Goal: Complete application form

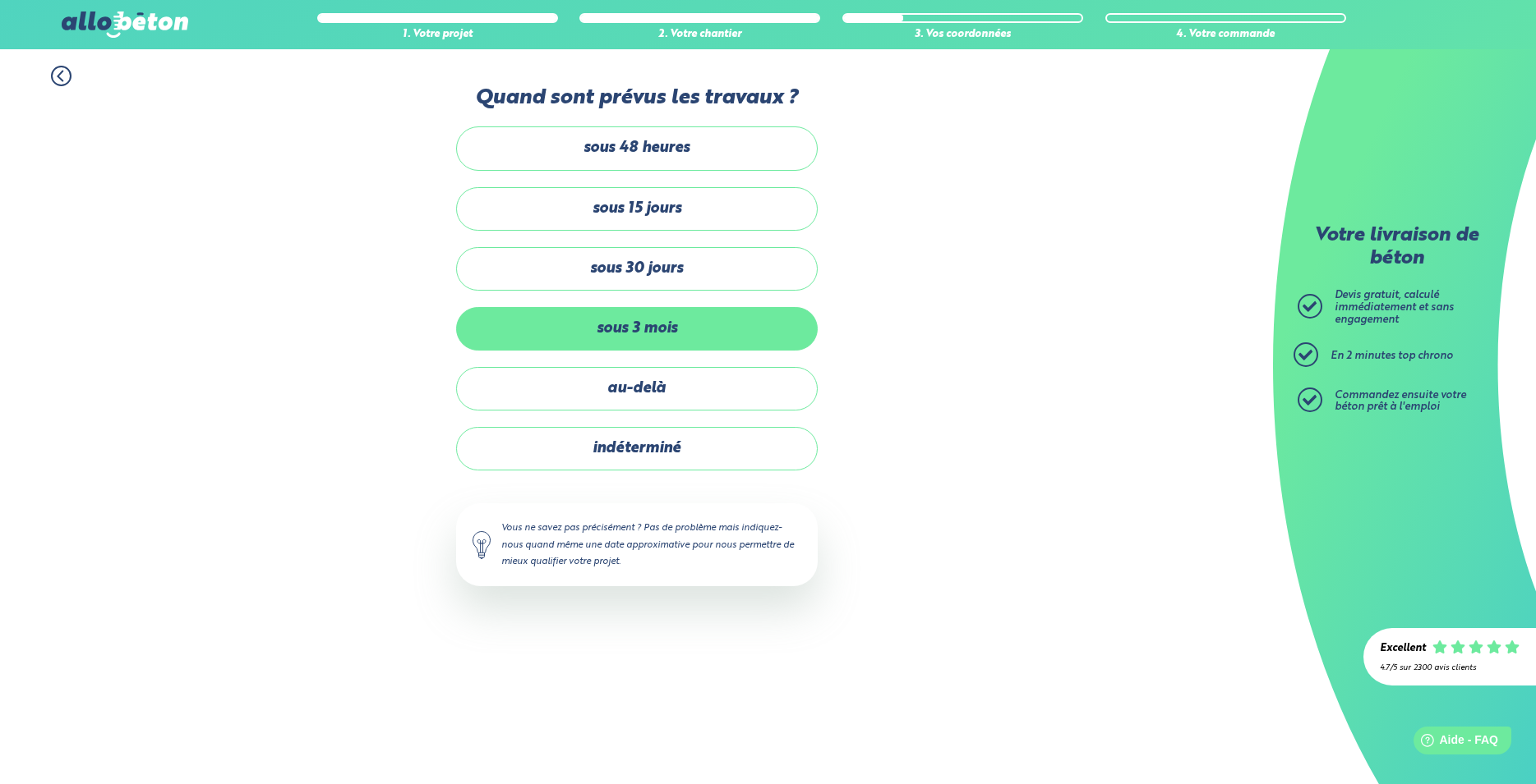
click at [639, 330] on label "sous 3 mois" at bounding box center [637, 329] width 362 height 44
click at [0, 0] on input "sous 3 mois" at bounding box center [0, 0] width 0 height 0
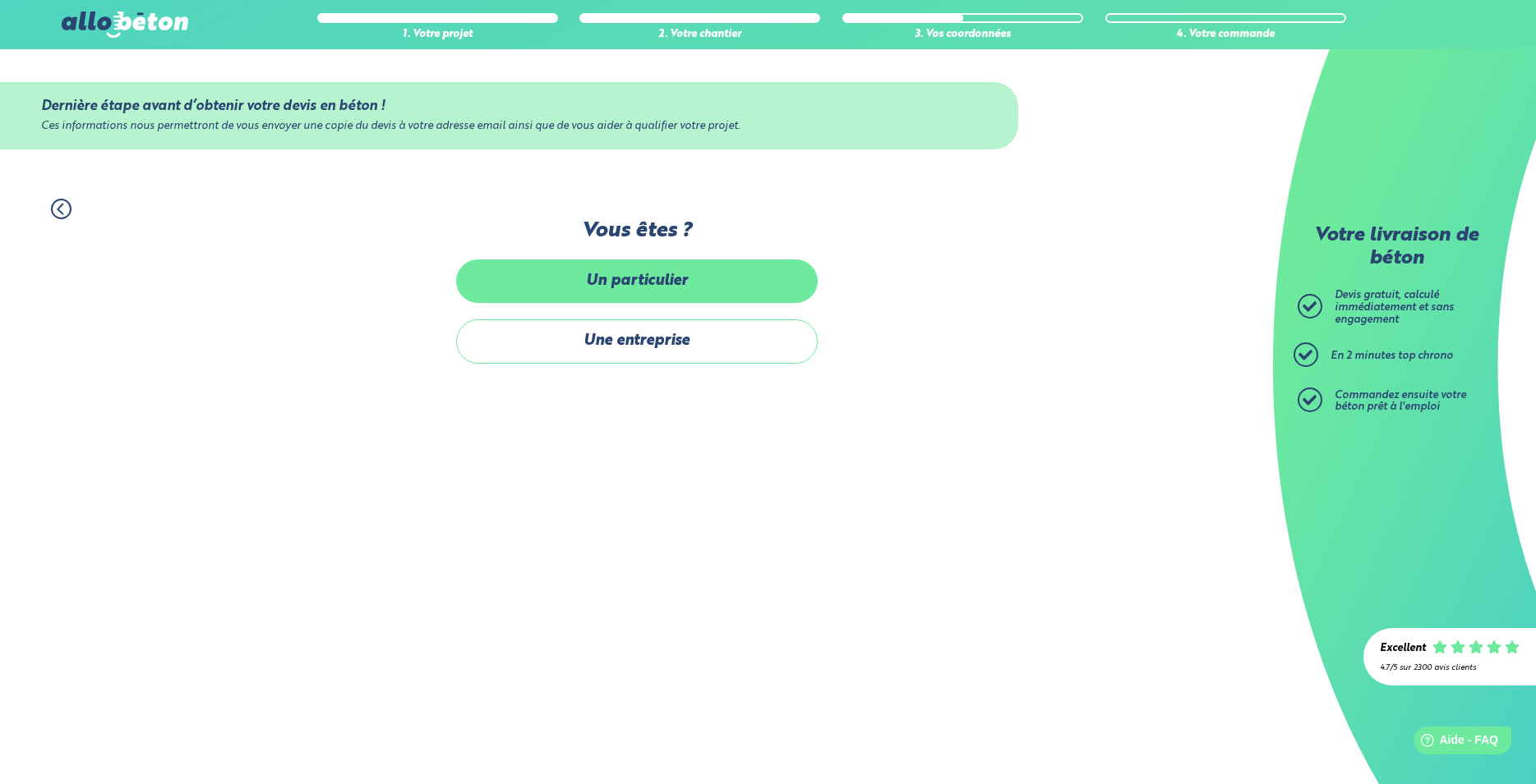
click at [632, 278] on label "Un particulier" at bounding box center [637, 282] width 362 height 44
click at [0, 0] on input "Un particulier" at bounding box center [0, 0] width 0 height 0
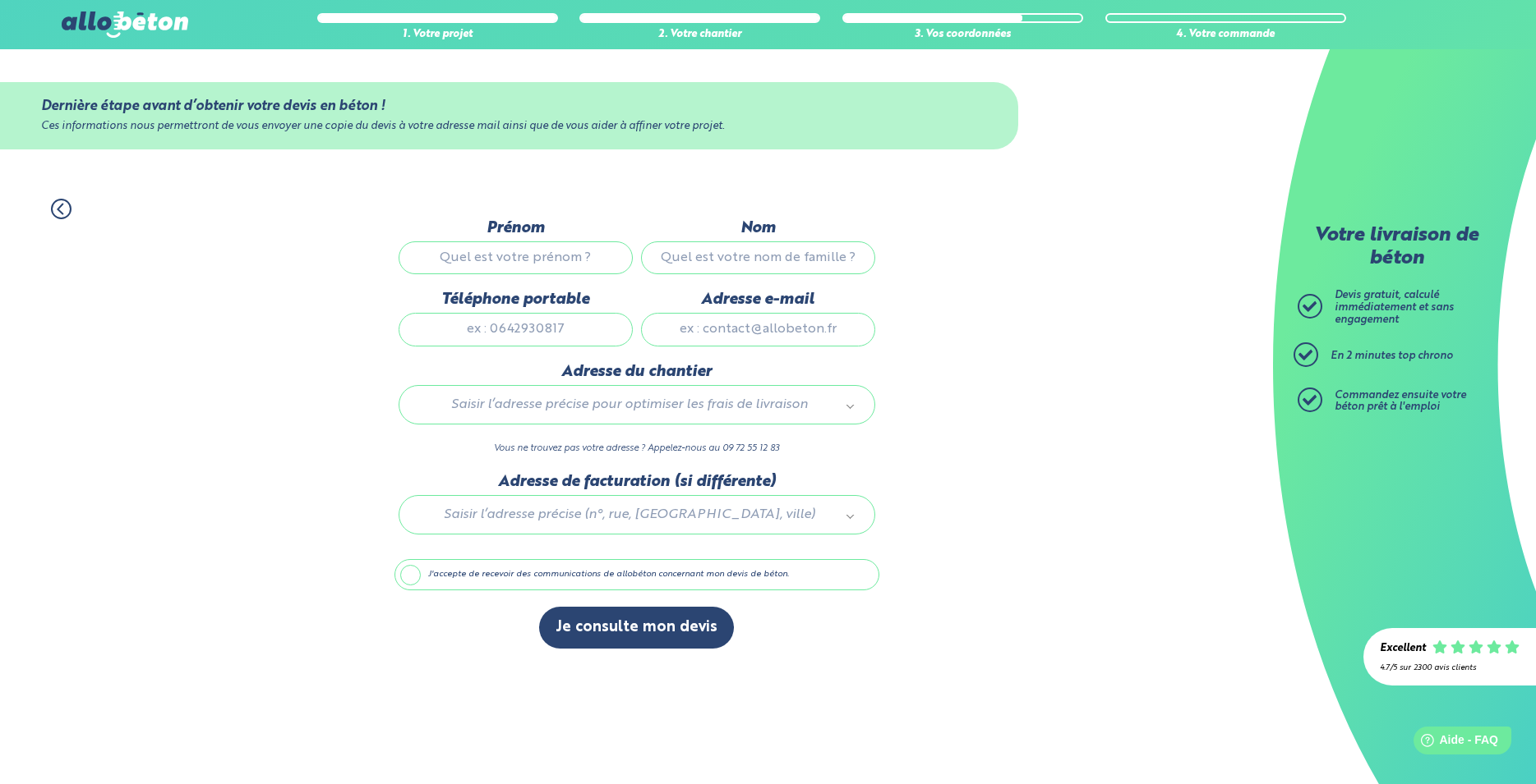
click at [543, 260] on input "Prénom" at bounding box center [515, 257] width 234 height 33
type input "[PERSON_NAME]"
click at [677, 253] on input "Nom" at bounding box center [758, 257] width 234 height 33
type input "Nouger"
click at [595, 335] on input "Téléphone portable" at bounding box center [515, 329] width 234 height 33
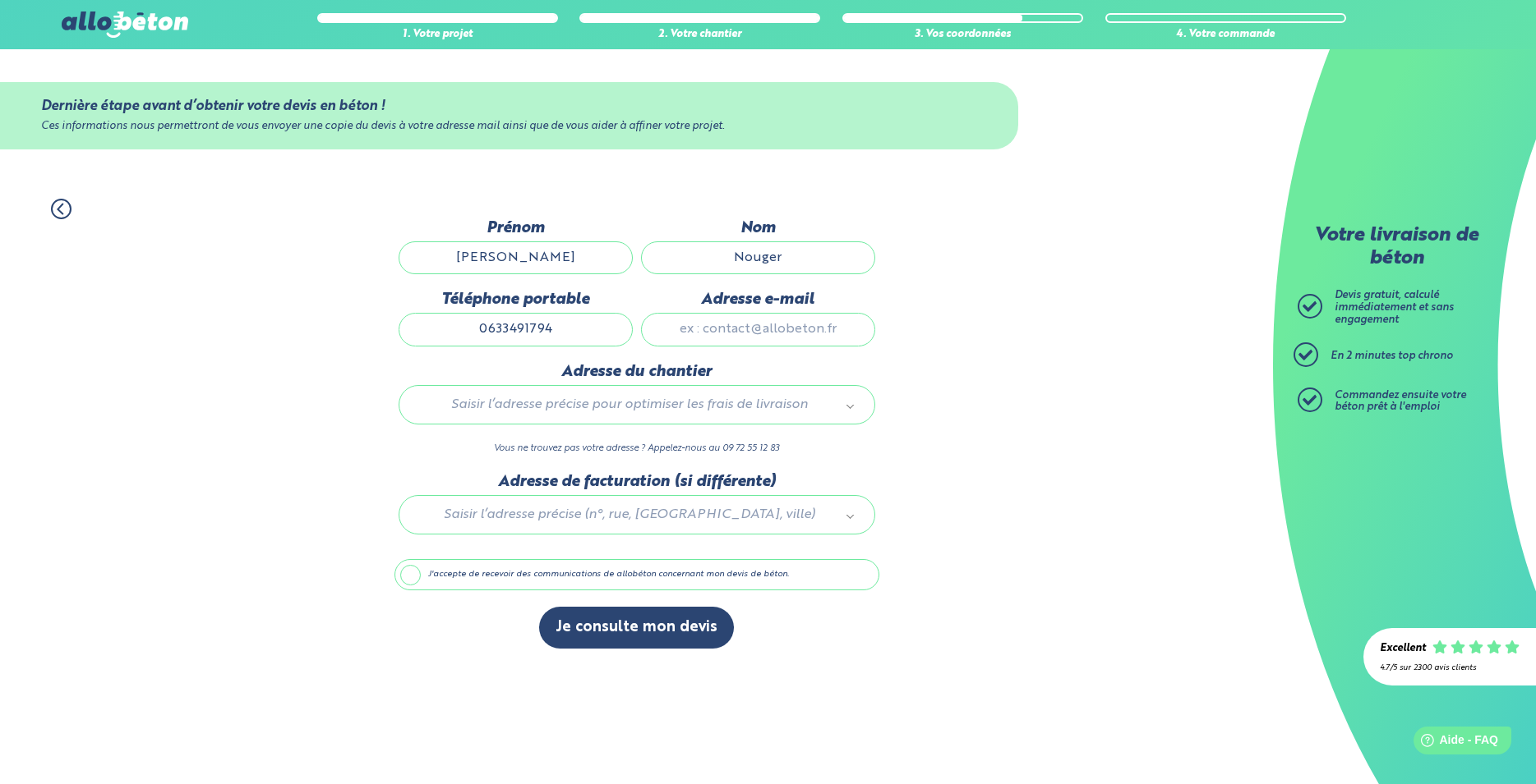
type input "0633491794"
click at [751, 330] on input "Adresse e-mail" at bounding box center [758, 329] width 234 height 33
type input "[EMAIL_ADDRESS][DOMAIN_NAME]"
click at [851, 413] on body "09 72 55 12 83 Conseils et Appel Gratuits nos produits le béton prêt à l'emploi…" at bounding box center [768, 392] width 1536 height 784
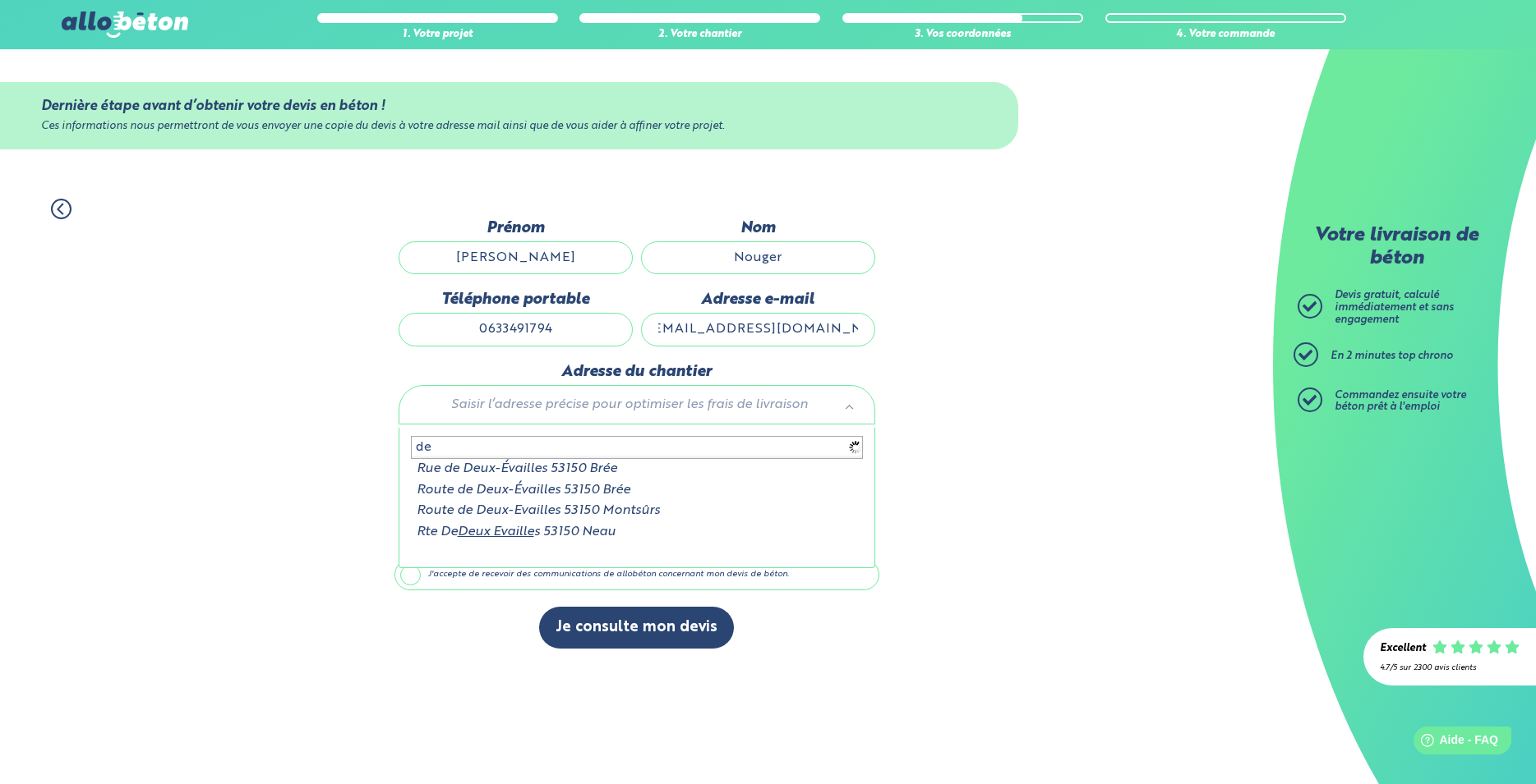
type input "d"
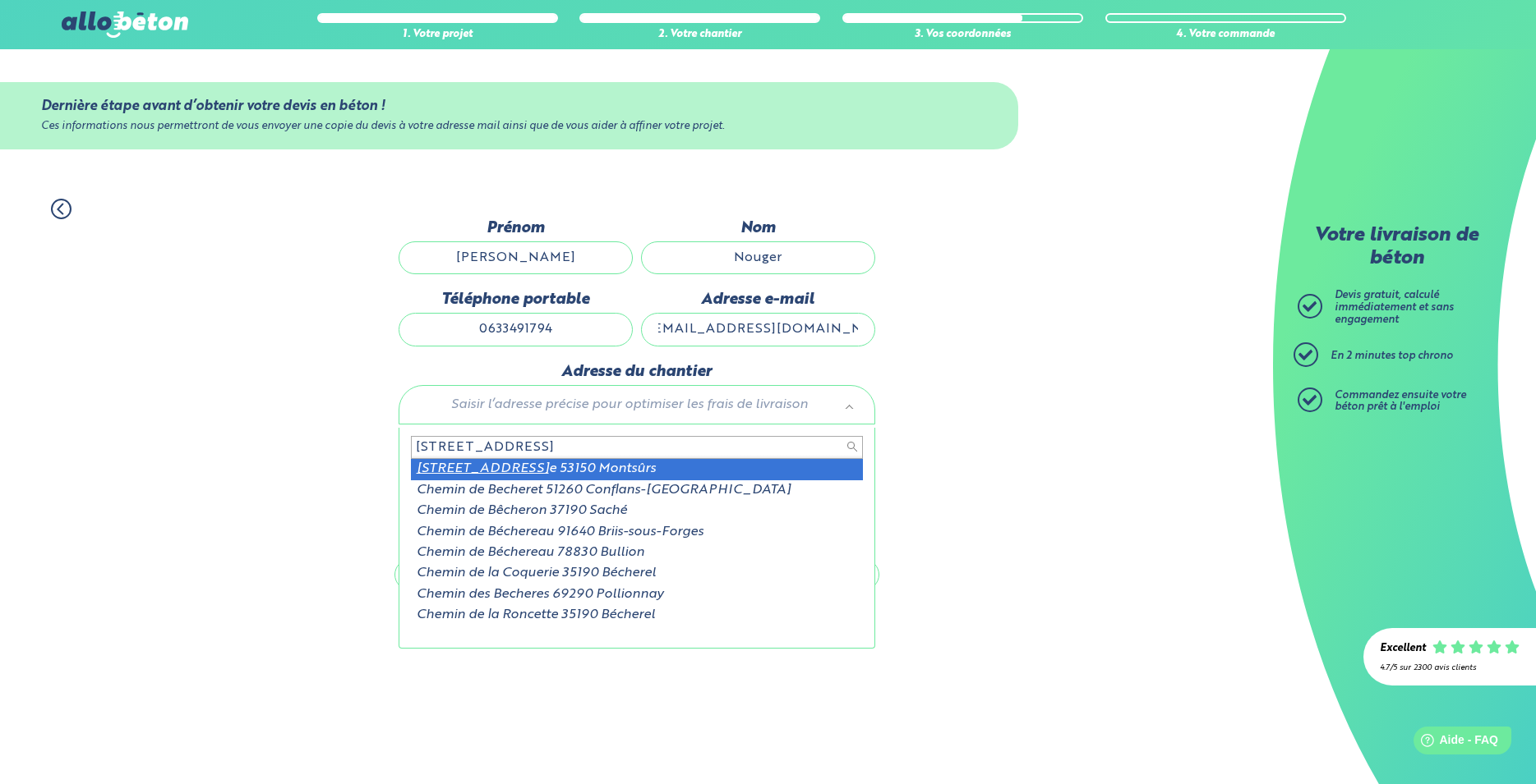
type input "[STREET_ADDRESS]"
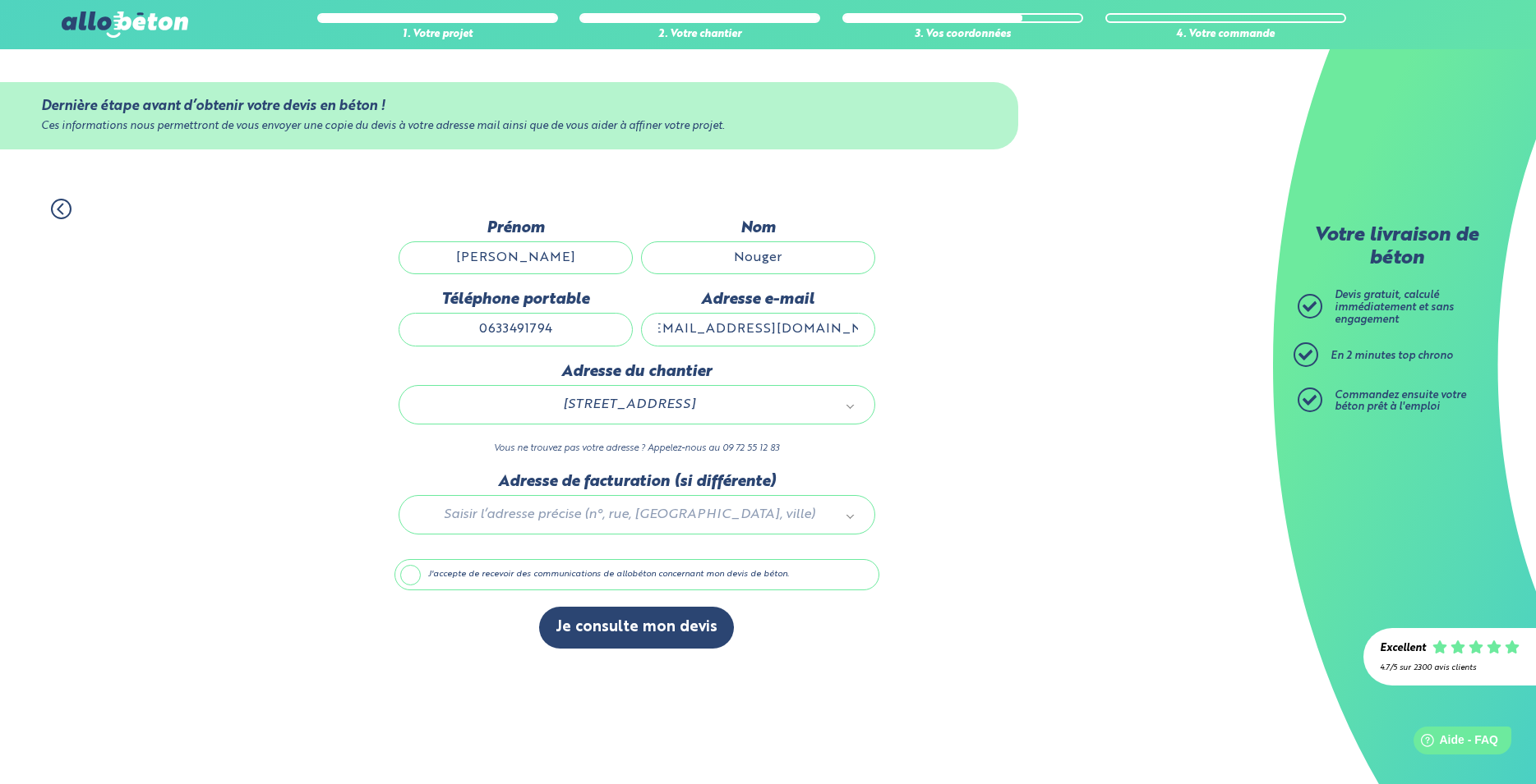
click at [525, 521] on div at bounding box center [637, 512] width 484 height 78
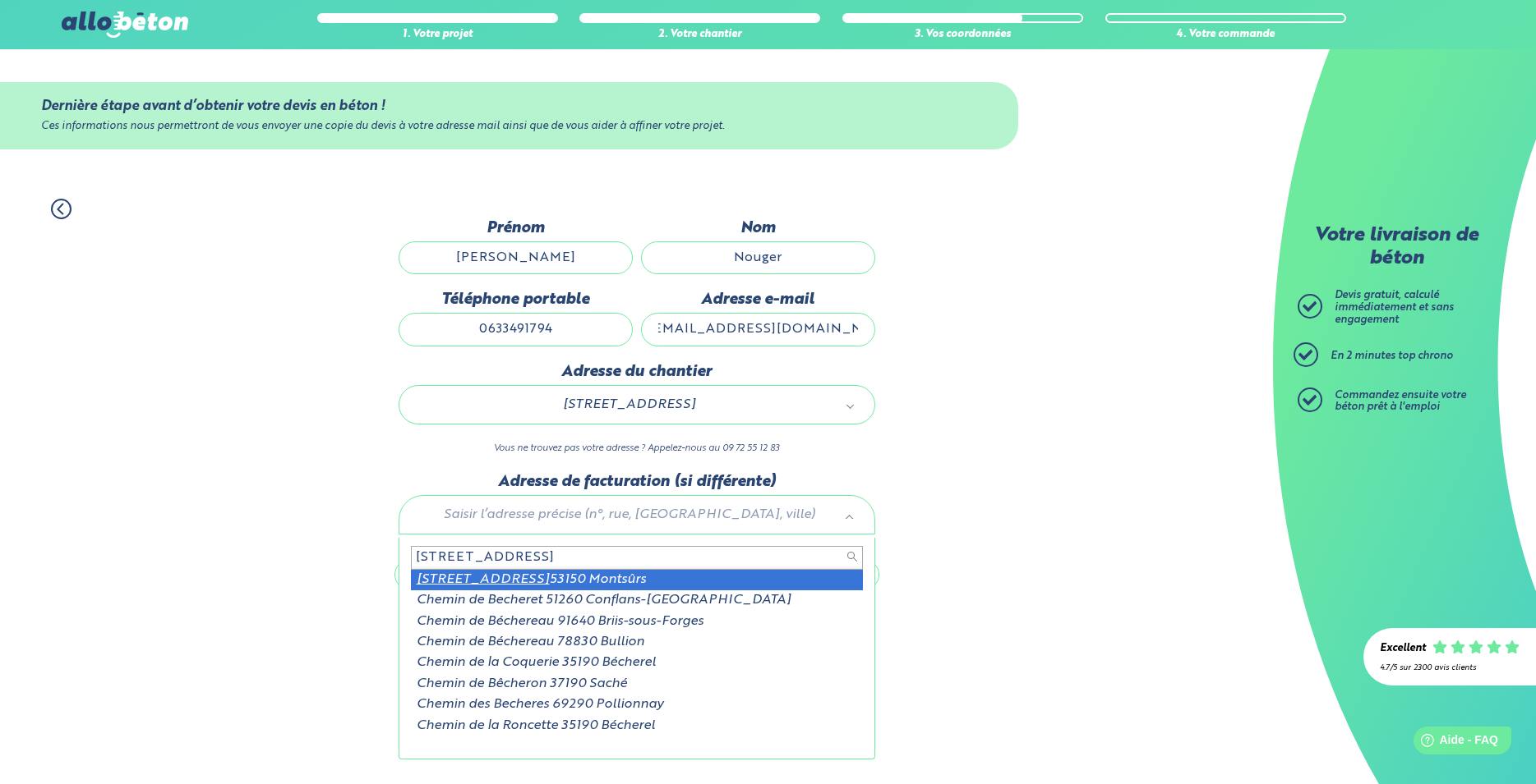
type input "[STREET_ADDRESS]"
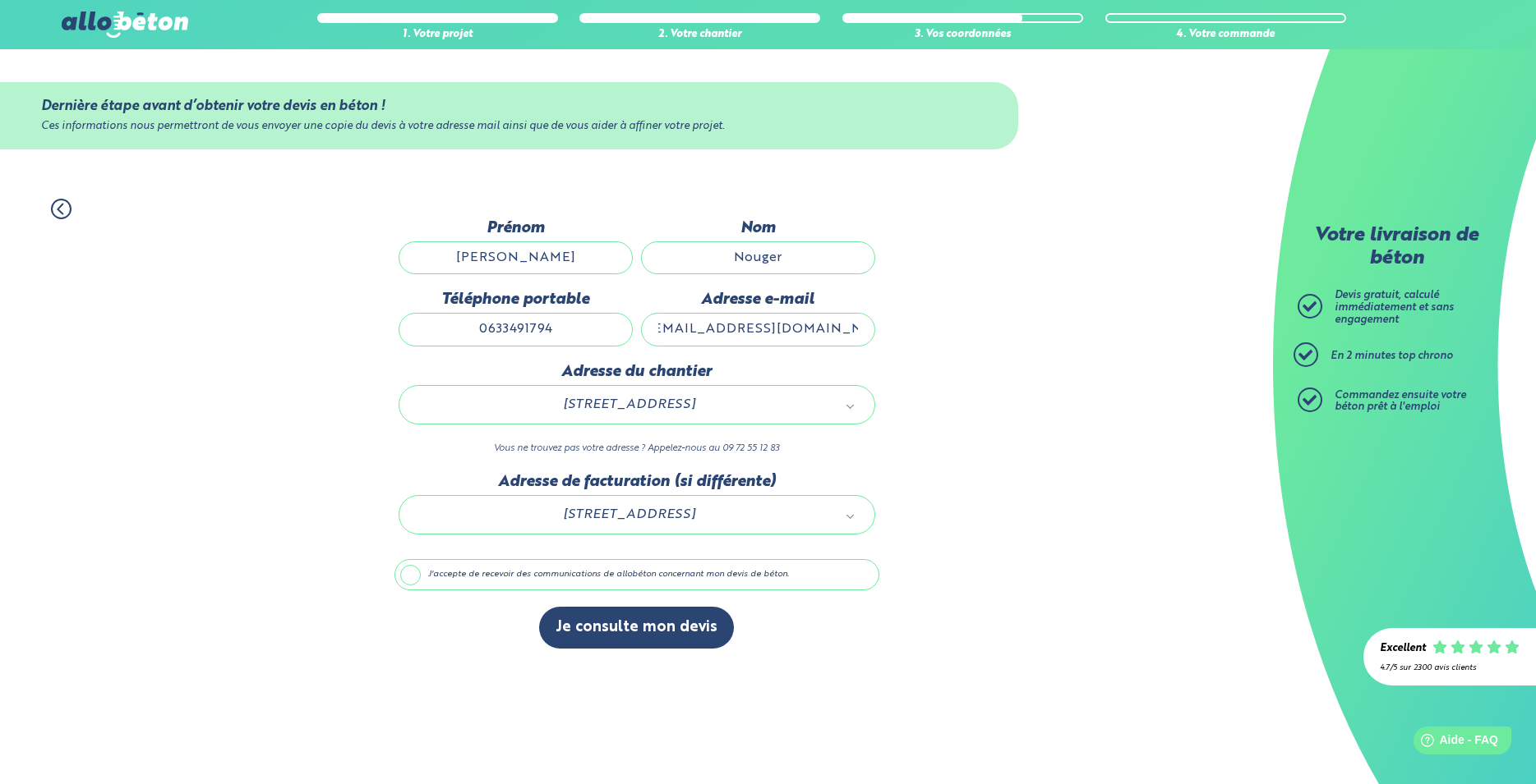
click at [791, 522] on body "09 72 55 12 83 Conseils et Appel Gratuits nos produits le béton prêt à l'emploi…" at bounding box center [768, 392] width 1536 height 784
click at [865, 664] on body "09 72 55 12 83 Conseils et Appel Gratuits nos produits le béton prêt à l'emploi…" at bounding box center [768, 392] width 1536 height 784
click at [407, 583] on label "J'accepte de recevoir des communications de allobéton concernant mon devis de b…" at bounding box center [637, 574] width 484 height 31
click at [0, 0] on input "J'accepte de recevoir des communications de allobéton concernant mon devis de b…" at bounding box center [0, 0] width 0 height 0
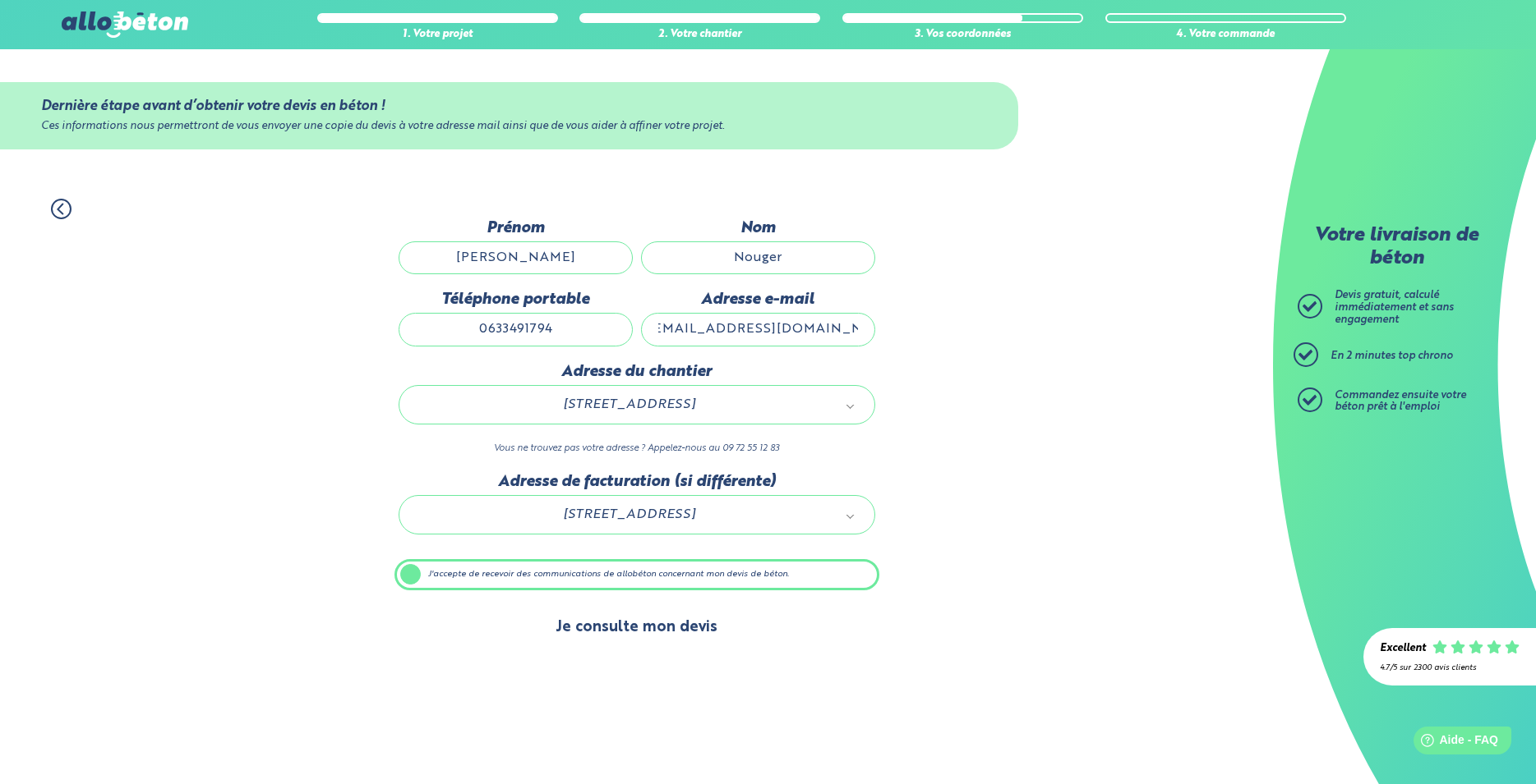
click at [646, 626] on button "Je consulte mon devis" at bounding box center [636, 628] width 194 height 42
